Goal: Information Seeking & Learning: Learn about a topic

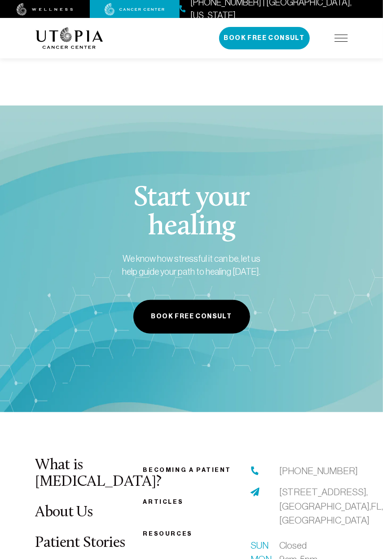
scroll to position [2250, 0]
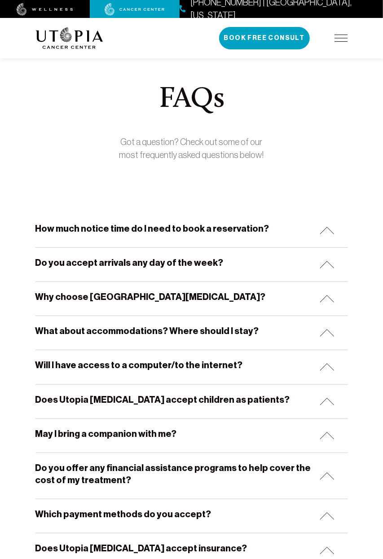
click at [212, 227] on h5 "How much notice time do I need to book a reservation?" at bounding box center [152, 229] width 234 height 12
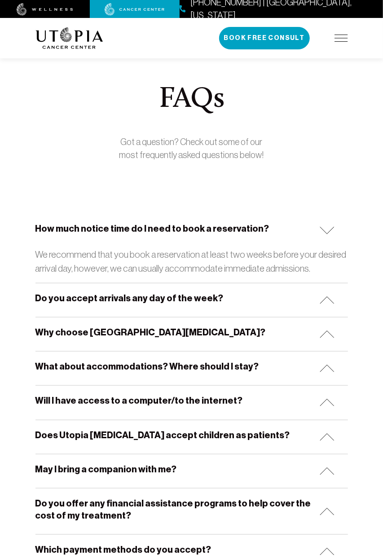
click at [170, 303] on h5 "Do you accept arrivals any day of the week?" at bounding box center [129, 298] width 188 height 12
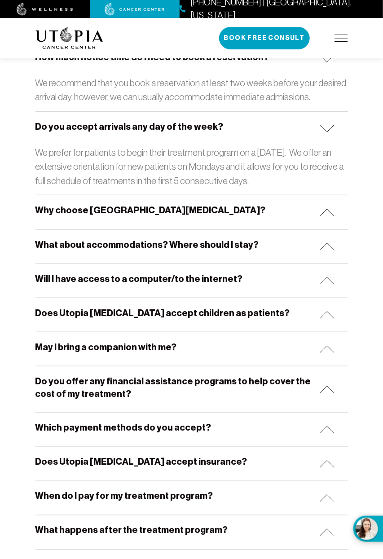
scroll to position [171, 0]
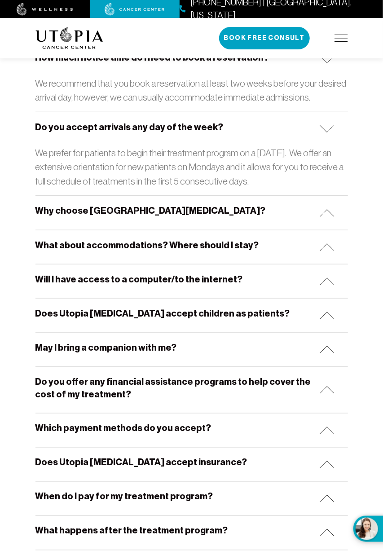
click at [324, 210] on img at bounding box center [327, 213] width 15 height 8
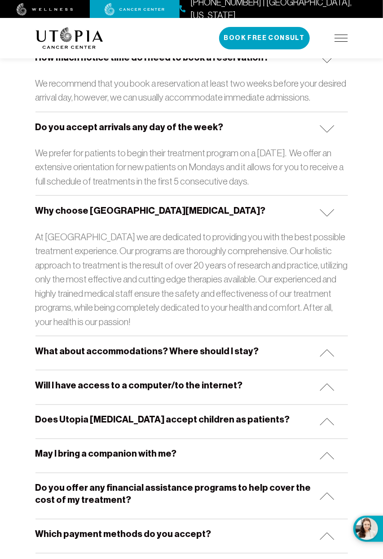
click at [324, 219] on div "Why choose [GEOGRAPHIC_DATA][MEDICAL_DATA]?" at bounding box center [191, 213] width 312 height 34
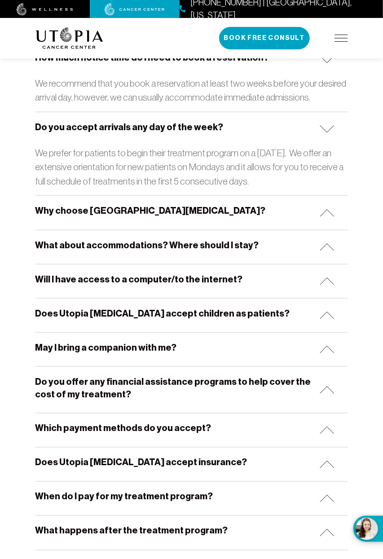
click at [326, 129] on img at bounding box center [327, 129] width 15 height 8
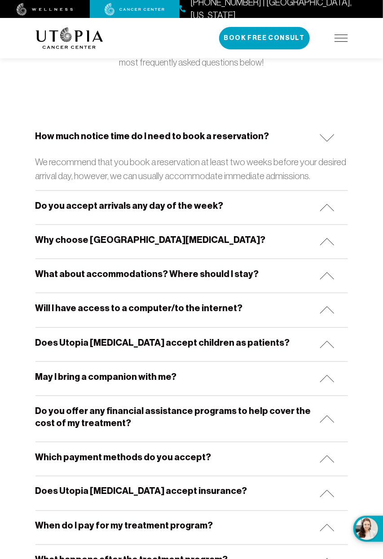
scroll to position [92, 0]
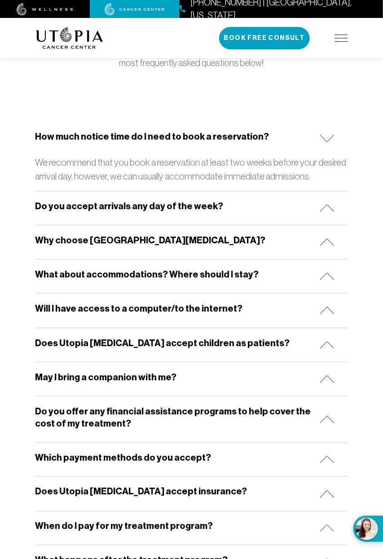
click at [329, 138] on img at bounding box center [327, 139] width 15 height 8
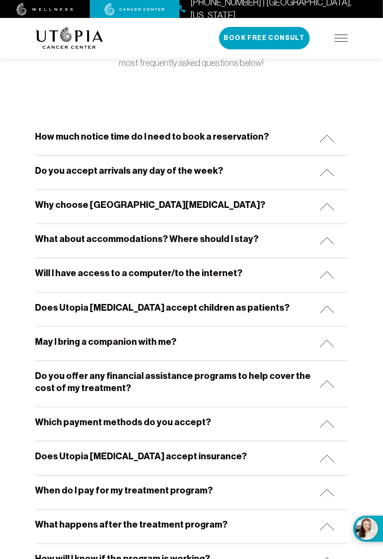
click at [325, 240] on img at bounding box center [327, 241] width 15 height 8
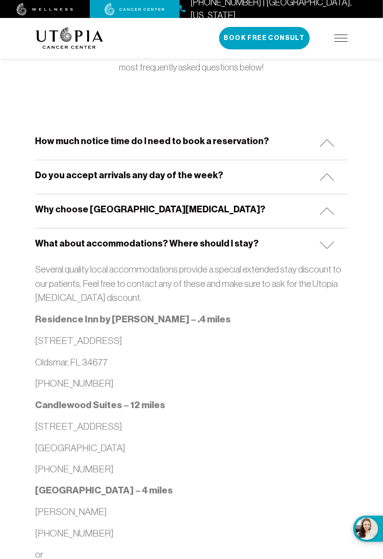
scroll to position [86, 0]
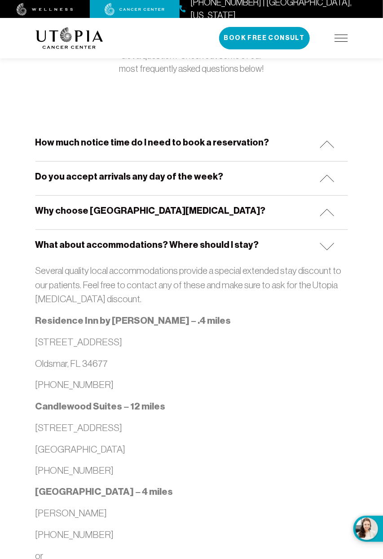
click at [335, 244] on div "What about accommodations? Where should I stay?" at bounding box center [191, 247] width 312 height 34
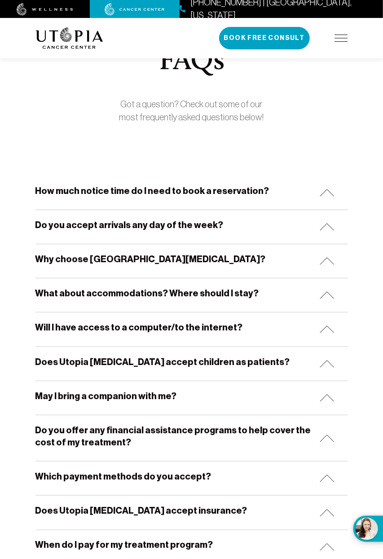
scroll to position [0, 0]
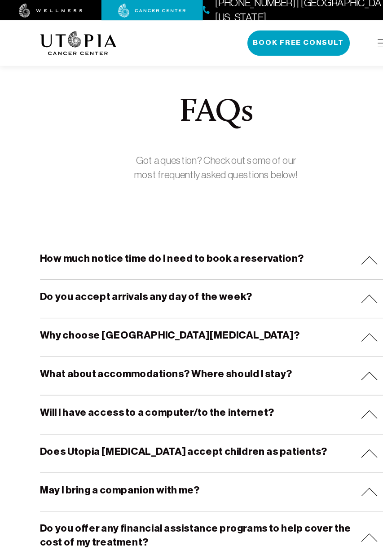
click at [326, 336] on img at bounding box center [327, 333] width 15 height 8
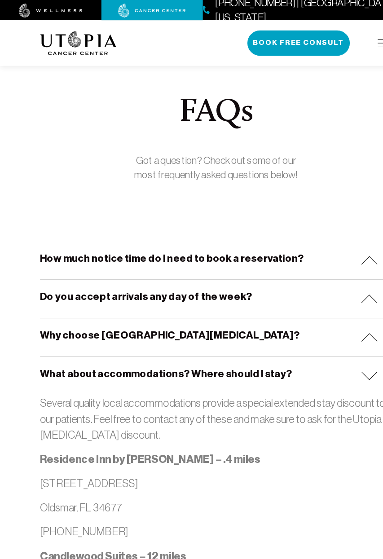
click at [331, 334] on img at bounding box center [327, 333] width 15 height 8
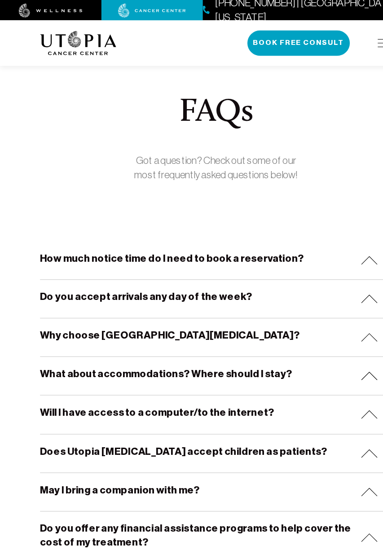
click at [328, 368] on img at bounding box center [327, 367] width 15 height 8
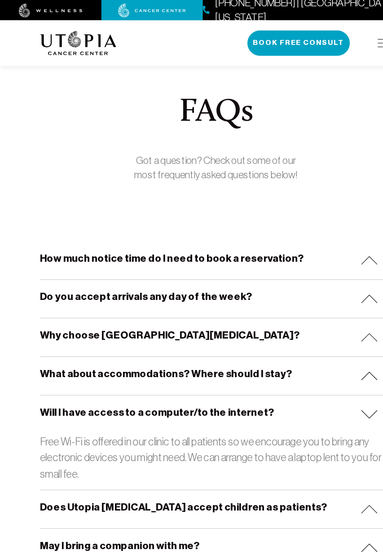
click at [332, 368] on img at bounding box center [327, 367] width 15 height 8
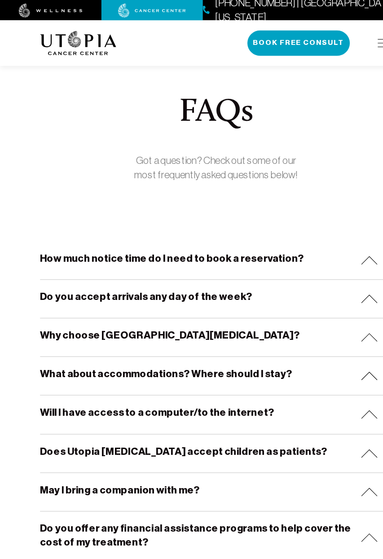
click at [331, 401] on img at bounding box center [327, 402] width 15 height 8
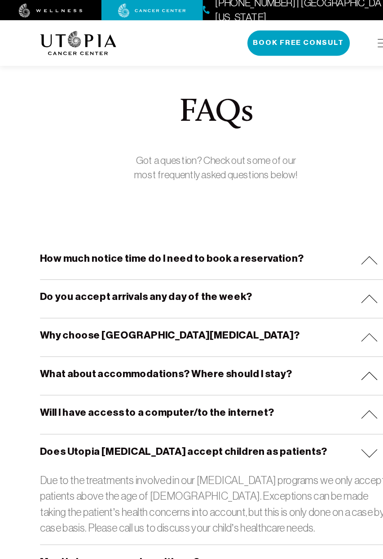
click at [327, 405] on div "Does Utopia [MEDICAL_DATA] accept children as patients?" at bounding box center [191, 402] width 312 height 34
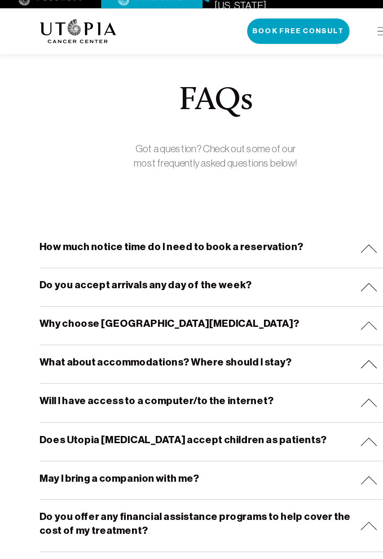
click at [328, 435] on img at bounding box center [327, 436] width 15 height 8
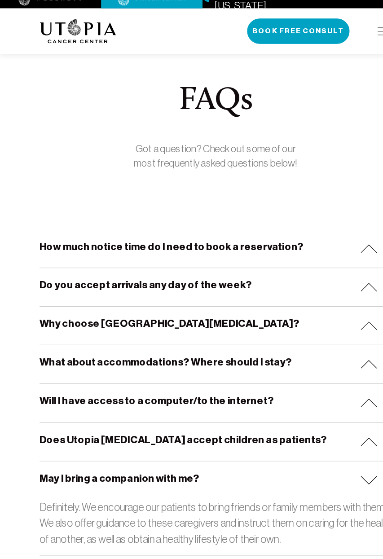
click at [327, 439] on div "May I bring a companion with me?" at bounding box center [191, 436] width 312 height 34
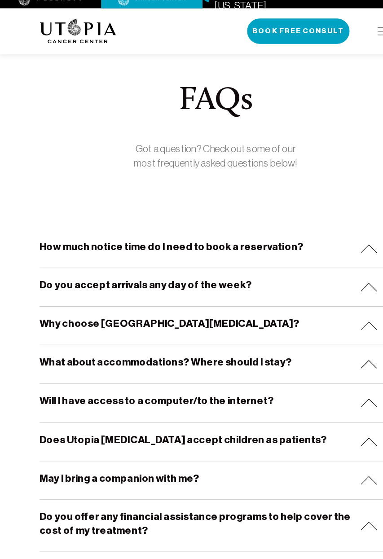
click at [328, 474] on img at bounding box center [327, 476] width 15 height 8
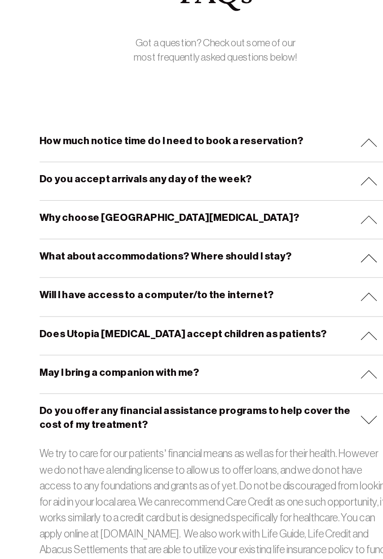
scroll to position [37, 0]
